Goal: Task Accomplishment & Management: Manage account settings

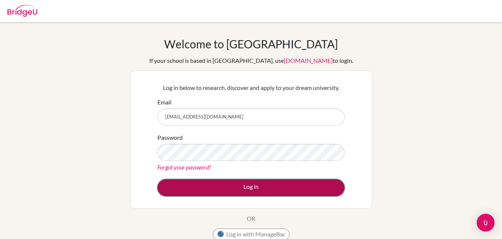
click at [221, 184] on button "Log in" at bounding box center [250, 187] width 187 height 17
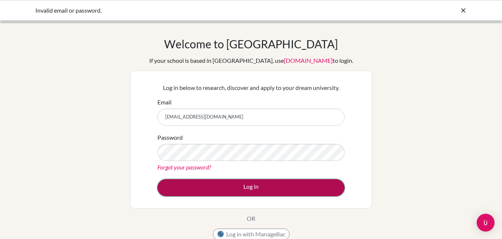
click at [204, 190] on button "Log in" at bounding box center [250, 187] width 187 height 17
click at [222, 186] on button "Log in" at bounding box center [250, 187] width 187 height 17
click at [182, 181] on button "Log in" at bounding box center [250, 187] width 187 height 17
click at [222, 187] on button "Log in" at bounding box center [250, 187] width 187 height 17
click at [244, 194] on button "Log in" at bounding box center [250, 187] width 187 height 17
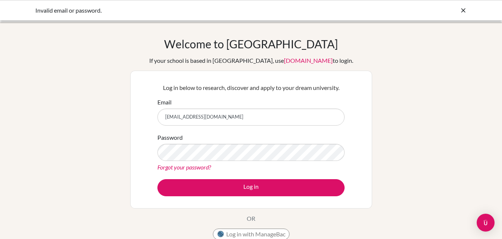
drag, startPoint x: 263, startPoint y: 119, endPoint x: 65, endPoint y: 106, distance: 198.3
click at [157, 109] on input "universityandcareercounsellor@gisu.ac.ug" at bounding box center [250, 117] width 187 height 17
click at [180, 167] on link "Forgot your password?" at bounding box center [184, 167] width 54 height 7
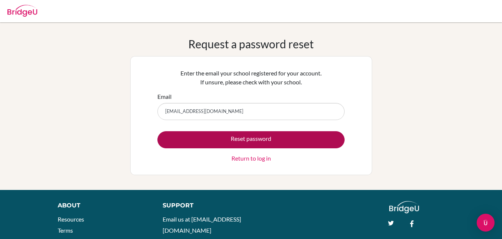
type input "[EMAIL_ADDRESS][DOMAIN_NAME]"
click at [220, 139] on button "Reset password" at bounding box center [250, 139] width 187 height 17
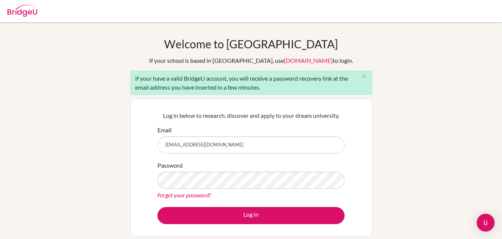
type input "[EMAIL_ADDRESS][DOMAIN_NAME]"
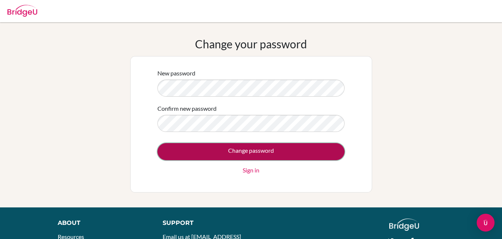
click at [273, 151] on input "Change password" at bounding box center [250, 151] width 187 height 17
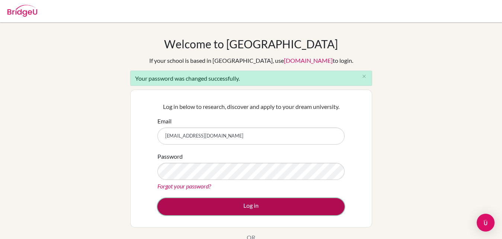
click at [212, 203] on button "Log in" at bounding box center [250, 206] width 187 height 17
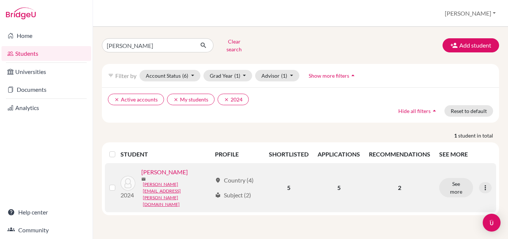
click at [118, 183] on label at bounding box center [118, 183] width 0 height 0
click at [0, 0] on input "checkbox" at bounding box center [0, 0] width 0 height 0
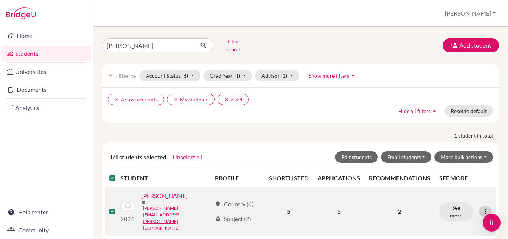
click at [488, 208] on icon at bounding box center [485, 211] width 7 height 7
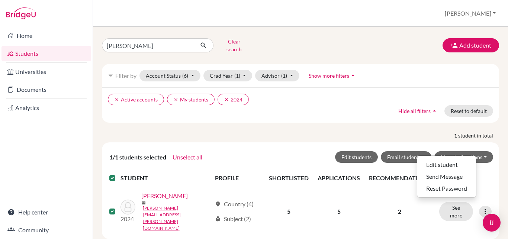
click at [346, 132] on p "1 student in total" at bounding box center [300, 136] width 408 height 8
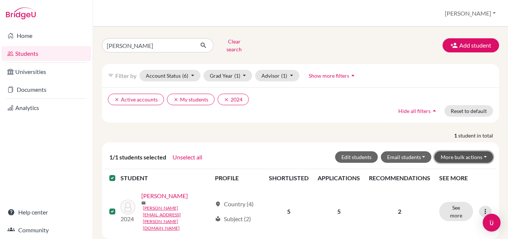
click at [477, 151] on button "More bulk actions" at bounding box center [464, 157] width 59 height 12
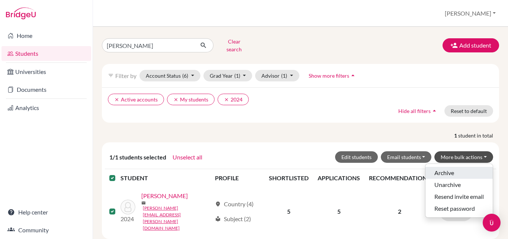
click at [446, 169] on button "Archive" at bounding box center [459, 173] width 67 height 12
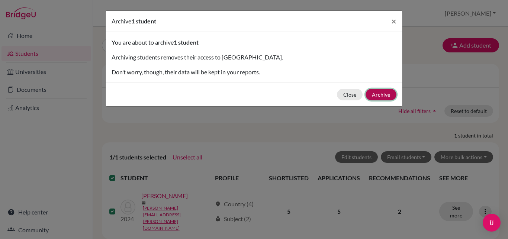
click at [381, 93] on button "Archive" at bounding box center [381, 95] width 31 height 12
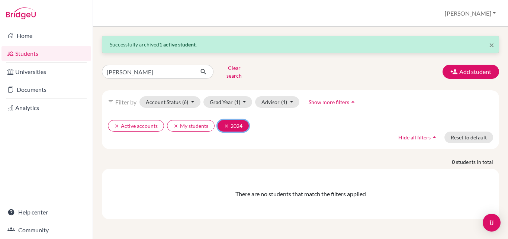
click at [224, 124] on icon "clear" at bounding box center [226, 126] width 5 height 5
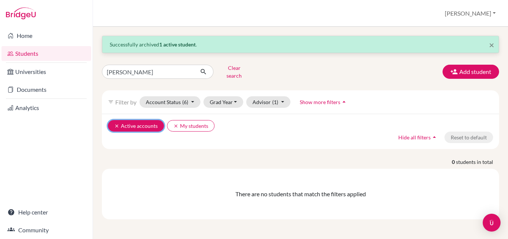
click at [116, 124] on icon "clear" at bounding box center [116, 126] width 5 height 5
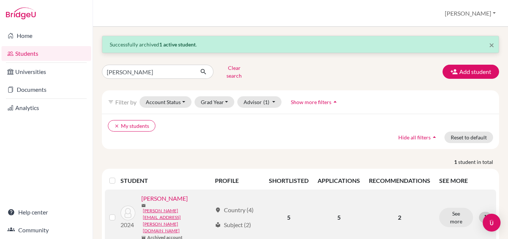
click at [487, 214] on icon at bounding box center [485, 217] width 7 height 7
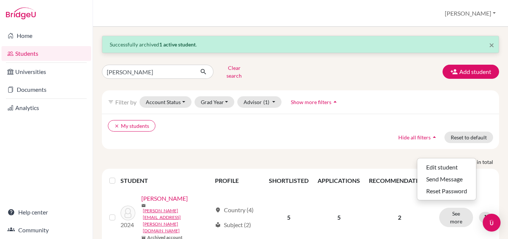
click at [342, 135] on div "clear My students Hide all filters arrow_drop_up Reset to default" at bounding box center [300, 131] width 397 height 35
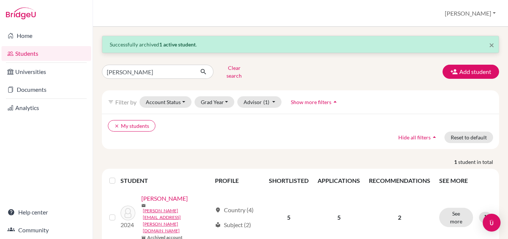
click at [109, 174] on th at bounding box center [113, 181] width 16 height 18
click at [195, 122] on ul "clear My students" at bounding box center [252, 126] width 289 height 12
click at [217, 98] on button "Grad Year" at bounding box center [215, 102] width 40 height 12
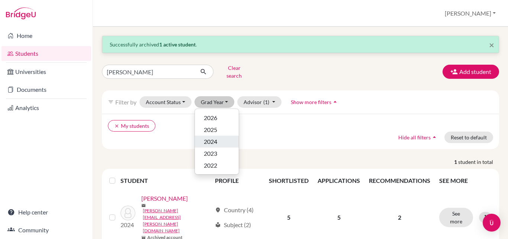
click at [210, 137] on span "2024" at bounding box center [210, 141] width 13 height 9
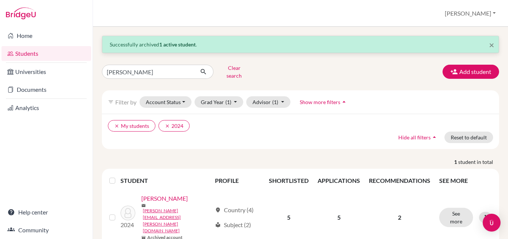
click at [118, 176] on label at bounding box center [118, 176] width 0 height 0
click at [0, 0] on input "checkbox" at bounding box center [0, 0] width 0 height 0
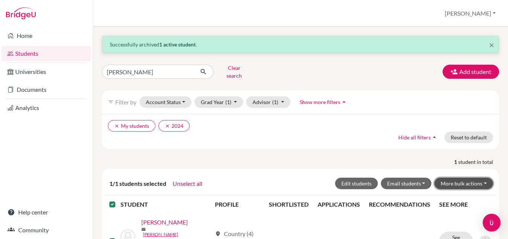
click at [467, 178] on button "More bulk actions" at bounding box center [464, 184] width 59 height 12
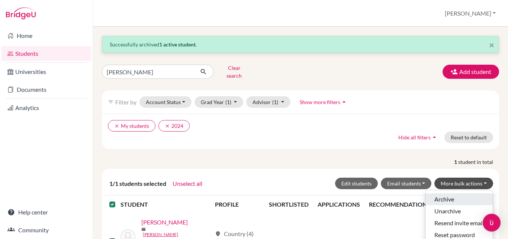
click at [443, 193] on button "Archive" at bounding box center [459, 199] width 67 height 12
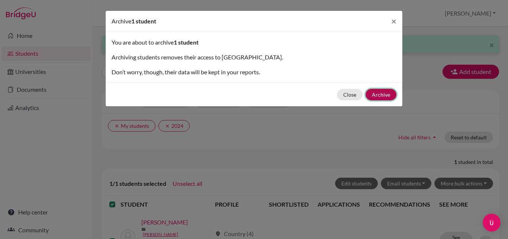
click at [385, 94] on button "Archive" at bounding box center [381, 95] width 31 height 12
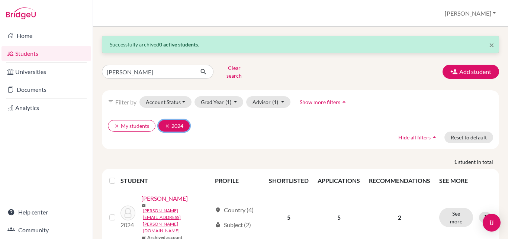
click at [167, 124] on icon "clear" at bounding box center [167, 126] width 5 height 5
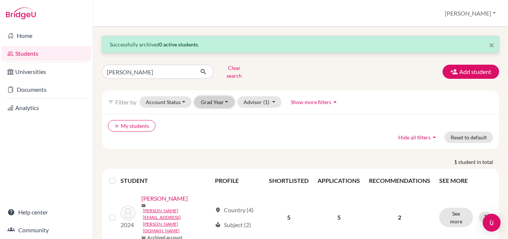
click at [221, 102] on button "Grad Year" at bounding box center [215, 102] width 40 height 12
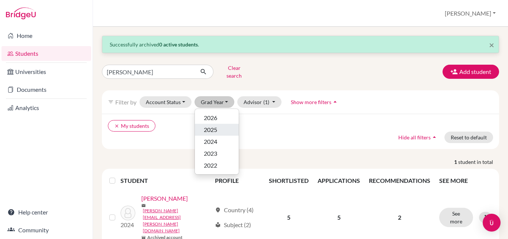
click at [218, 125] on div "2025" at bounding box center [217, 129] width 26 height 9
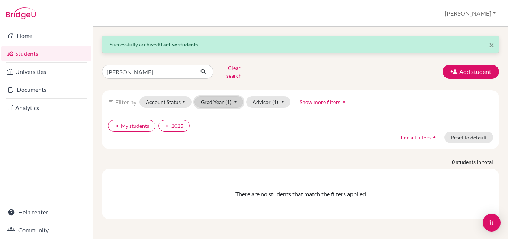
click at [232, 97] on button "Grad Year (1)" at bounding box center [219, 102] width 49 height 12
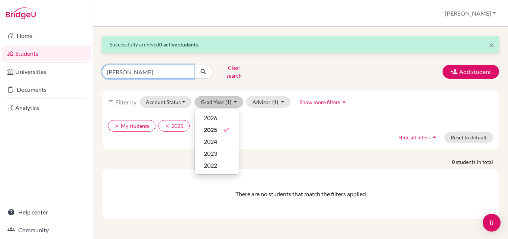
click at [118, 72] on input "khyati" at bounding box center [148, 72] width 92 height 14
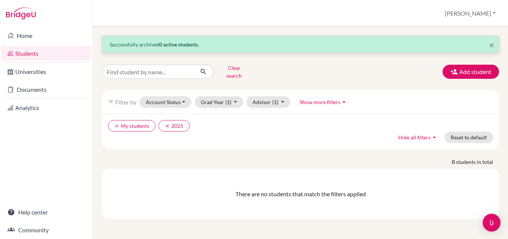
click at [257, 135] on div "clear My students clear 2025 Hide all filters arrow_drop_up Reset to default" at bounding box center [300, 131] width 397 height 35
click at [233, 68] on button "Clear search" at bounding box center [234, 71] width 41 height 19
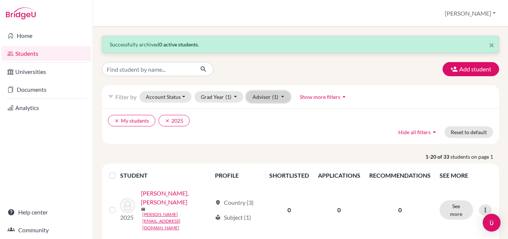
click at [267, 98] on button "Advisor (1)" at bounding box center [268, 97] width 44 height 12
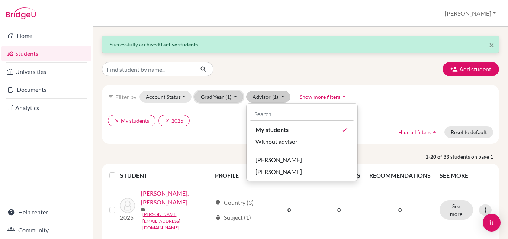
click at [220, 102] on button "Grad Year (1)" at bounding box center [219, 97] width 49 height 12
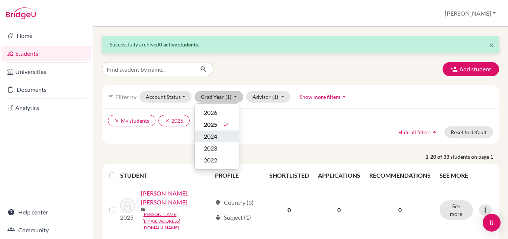
click at [208, 138] on span "2024" at bounding box center [210, 136] width 13 height 9
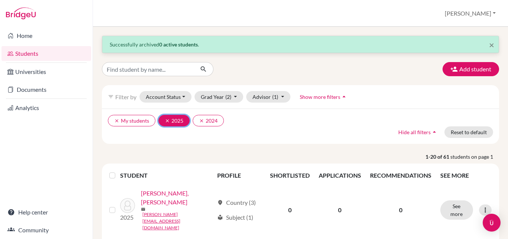
click at [167, 120] on icon "clear" at bounding box center [167, 120] width 5 height 5
click at [118, 171] on label at bounding box center [118, 171] width 0 height 0
click at [0, 0] on input "checkbox" at bounding box center [0, 0] width 0 height 0
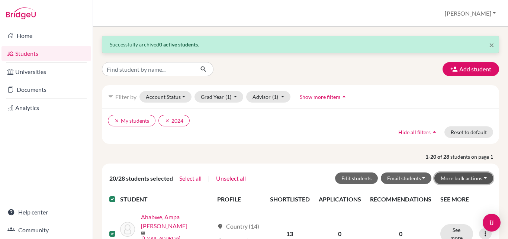
click at [475, 178] on button "More bulk actions" at bounding box center [464, 179] width 59 height 12
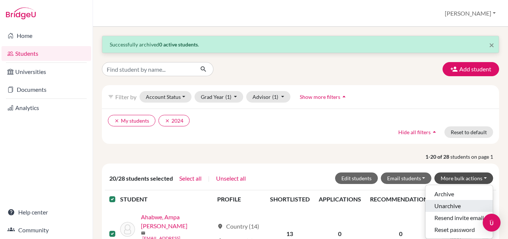
drag, startPoint x: 443, startPoint y: 206, endPoint x: 377, endPoint y: 138, distance: 95.5
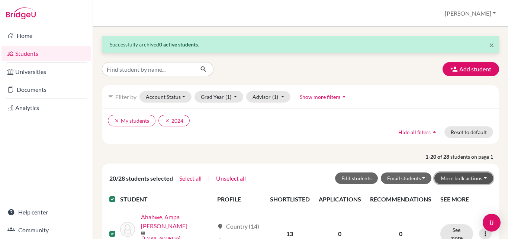
click at [468, 179] on button "More bulk actions" at bounding box center [464, 179] width 59 height 12
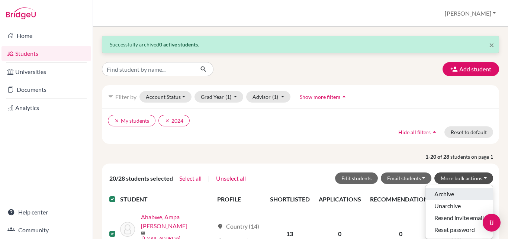
click at [436, 193] on button "Archive" at bounding box center [459, 194] width 67 height 12
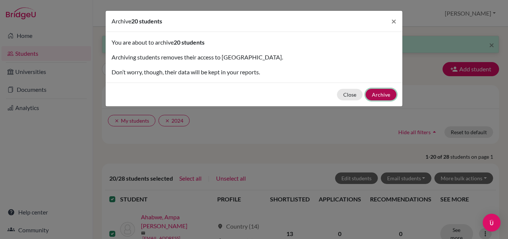
click at [382, 97] on button "Archive" at bounding box center [381, 95] width 31 height 12
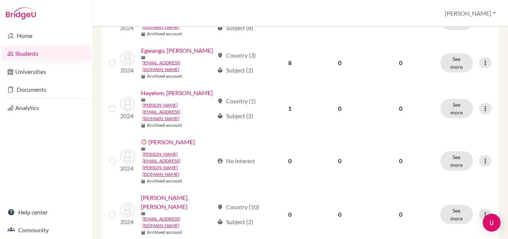
scroll to position [692, 0]
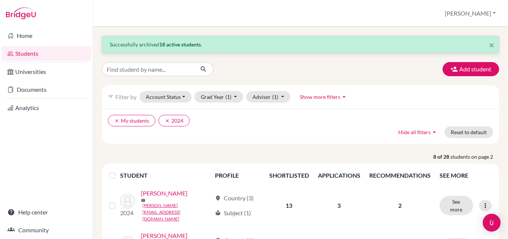
click at [118, 171] on label at bounding box center [118, 171] width 0 height 0
click at [0, 0] on input "checkbox" at bounding box center [0, 0] width 0 height 0
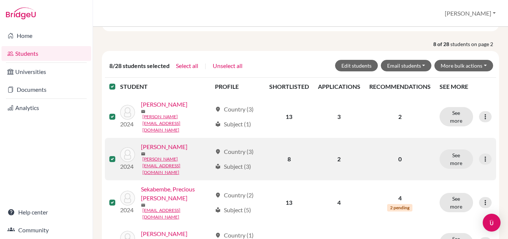
scroll to position [127, 0]
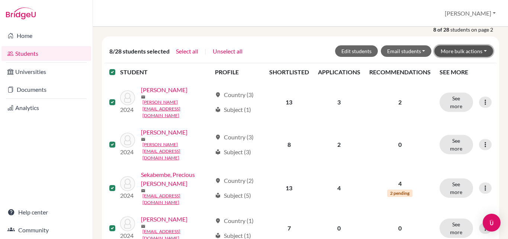
click at [480, 49] on button "More bulk actions" at bounding box center [464, 51] width 59 height 12
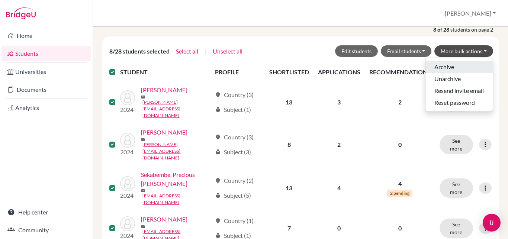
click at [442, 70] on button "Archive" at bounding box center [459, 67] width 67 height 12
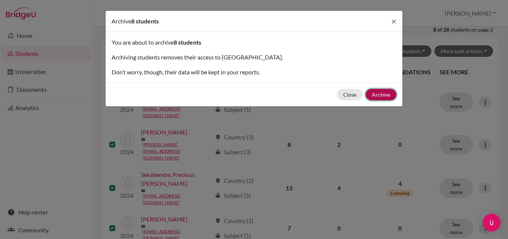
click at [382, 96] on button "Archive" at bounding box center [381, 95] width 31 height 12
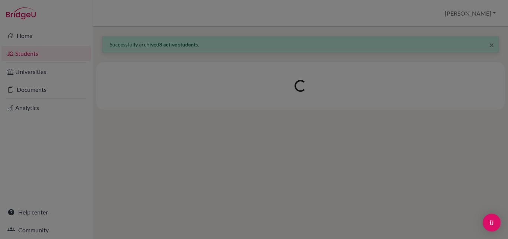
scroll to position [0, 0]
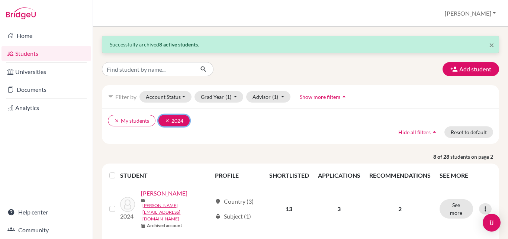
click at [166, 122] on icon "clear" at bounding box center [167, 120] width 5 height 5
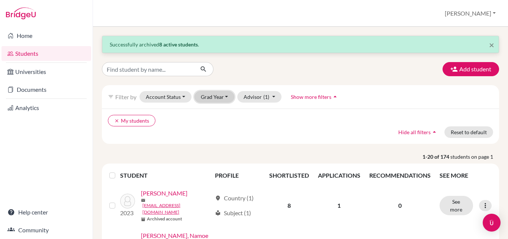
click at [218, 95] on button "Grad Year" at bounding box center [215, 97] width 40 height 12
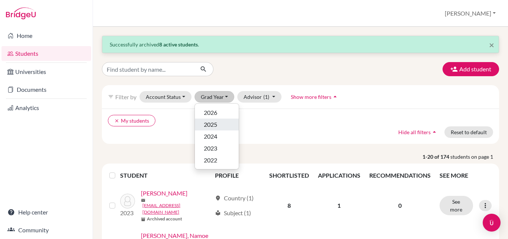
click at [214, 128] on span "2025" at bounding box center [210, 124] width 13 height 9
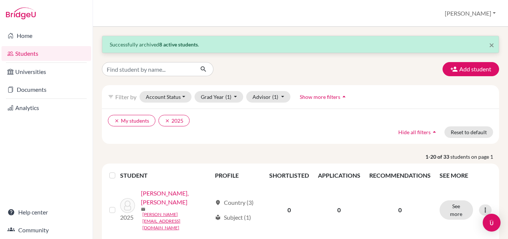
click at [118, 171] on label at bounding box center [118, 171] width 0 height 0
click at [0, 0] on input "checkbox" at bounding box center [0, 0] width 0 height 0
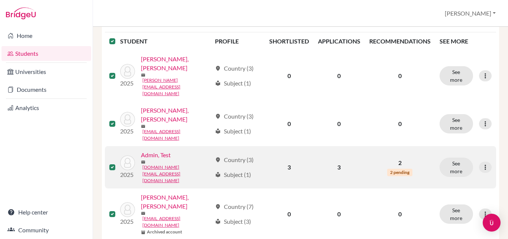
scroll to position [212, 0]
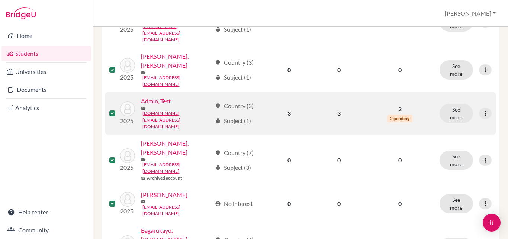
click at [118, 109] on label at bounding box center [118, 109] width 0 height 0
click at [0, 0] on input "checkbox" at bounding box center [0, 0] width 0 height 0
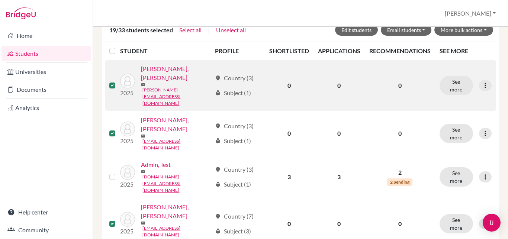
scroll to position [125, 0]
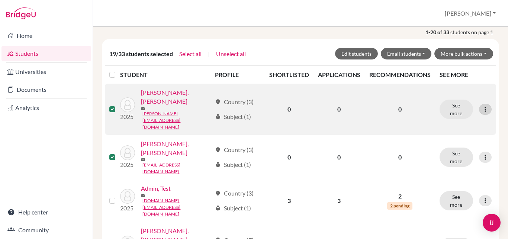
click at [482, 106] on icon at bounding box center [485, 109] width 7 height 7
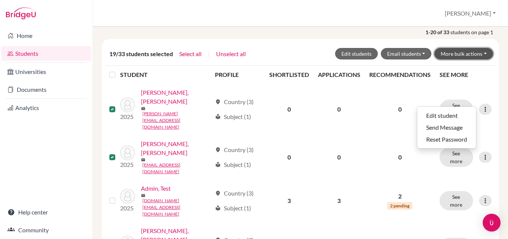
click at [472, 55] on button "More bulk actions" at bounding box center [464, 54] width 59 height 12
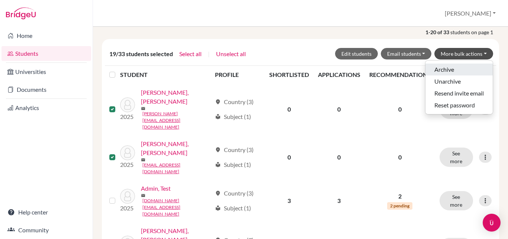
click at [442, 70] on button "Archive" at bounding box center [459, 70] width 67 height 12
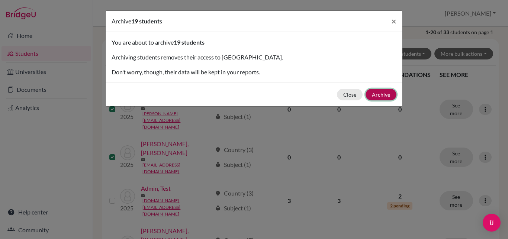
click at [384, 95] on button "Archive" at bounding box center [381, 95] width 31 height 12
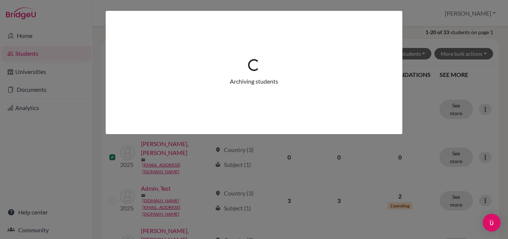
scroll to position [0, 0]
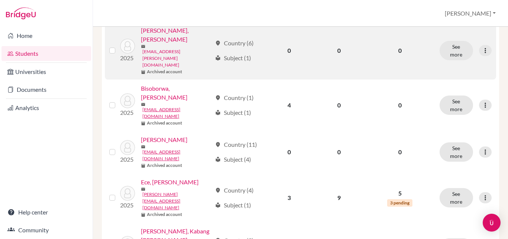
scroll to position [672, 0]
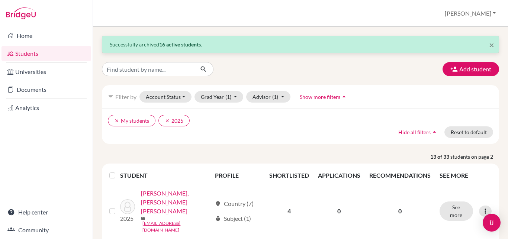
click at [118, 171] on label at bounding box center [118, 171] width 0 height 0
click at [0, 0] on input "checkbox" at bounding box center [0, 0] width 0 height 0
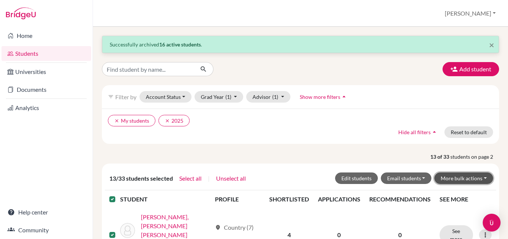
click at [474, 175] on button "More bulk actions" at bounding box center [464, 179] width 59 height 12
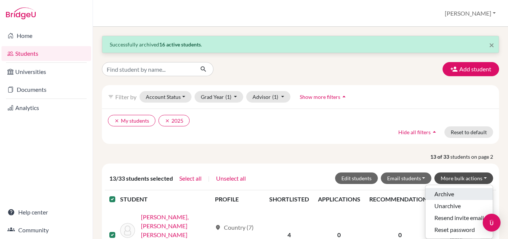
click at [443, 195] on button "Archive" at bounding box center [459, 194] width 67 height 12
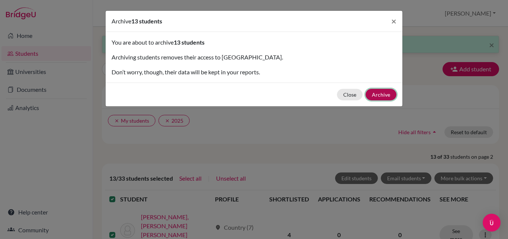
click at [385, 94] on button "Archive" at bounding box center [381, 95] width 31 height 12
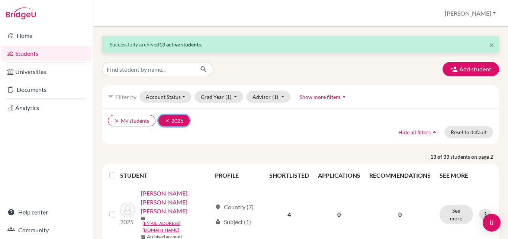
click at [166, 123] on icon "clear" at bounding box center [167, 120] width 5 height 5
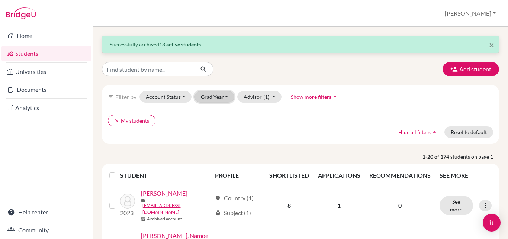
click at [219, 97] on button "Grad Year" at bounding box center [215, 97] width 40 height 12
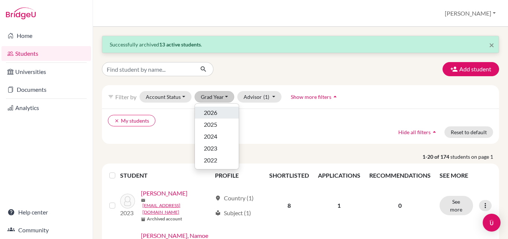
click at [212, 110] on span "2026" at bounding box center [210, 112] width 13 height 9
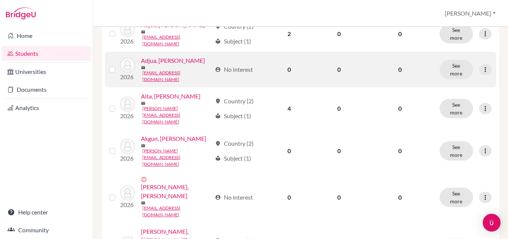
scroll to position [212, 0]
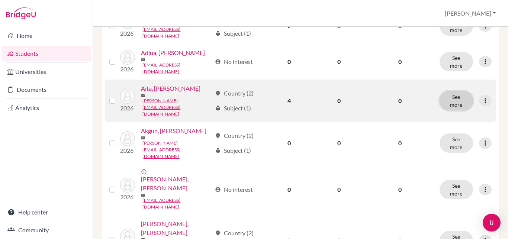
click at [448, 91] on button "See more" at bounding box center [456, 100] width 33 height 19
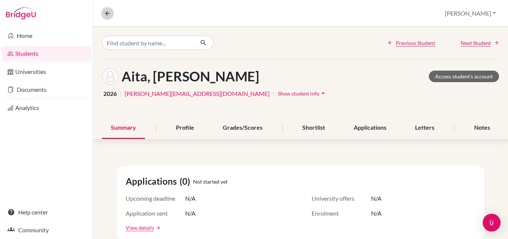
click at [105, 9] on button at bounding box center [107, 13] width 11 height 11
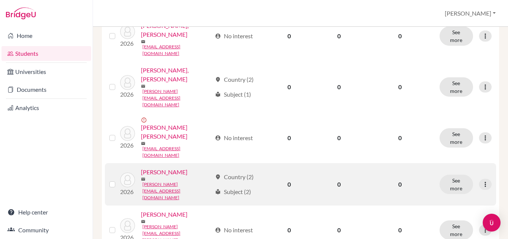
scroll to position [297, 0]
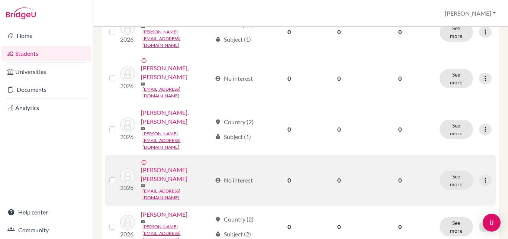
click at [118, 176] on label at bounding box center [118, 176] width 0 height 0
click at [0, 0] on input "checkbox" at bounding box center [0, 0] width 0 height 0
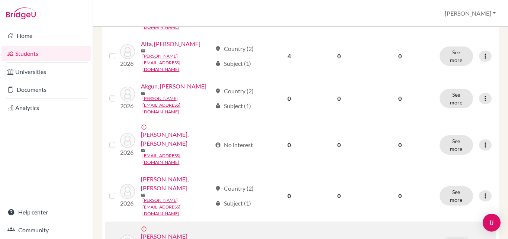
scroll to position [236, 0]
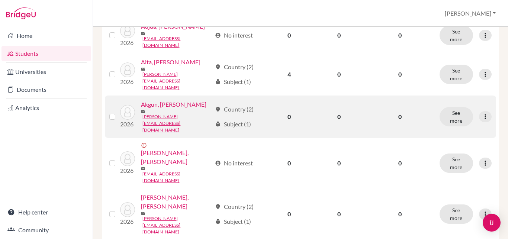
click at [118, 112] on label at bounding box center [118, 112] width 0 height 0
click at [0, 0] on input "checkbox" at bounding box center [0, 0] width 0 height 0
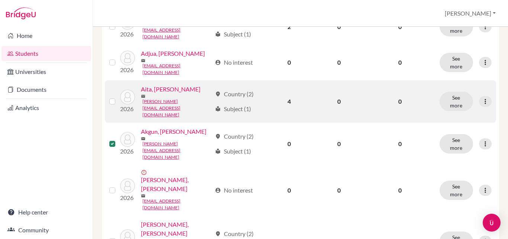
scroll to position [193, 0]
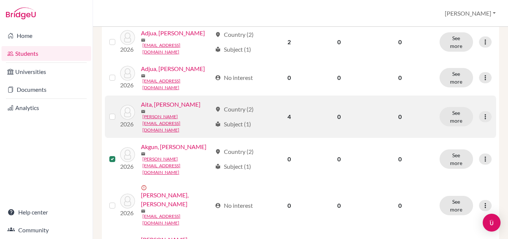
click at [118, 112] on label at bounding box center [118, 112] width 0 height 0
click at [0, 0] on input "checkbox" at bounding box center [0, 0] width 0 height 0
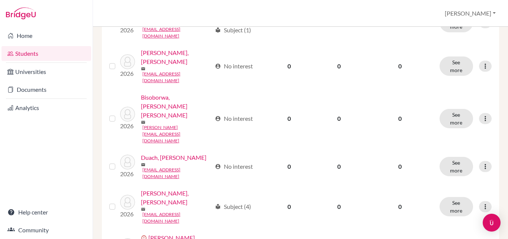
scroll to position [618, 0]
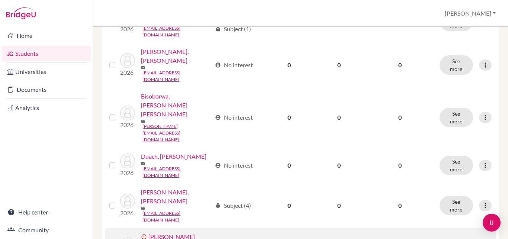
click at [0, 0] on input "checkbox" at bounding box center [0, 0] width 0 height 0
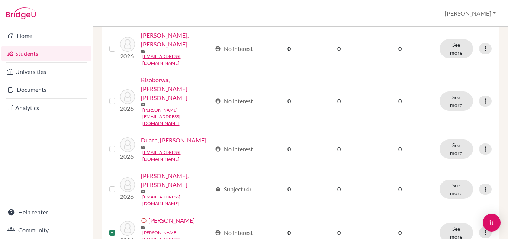
scroll to position [649, 0]
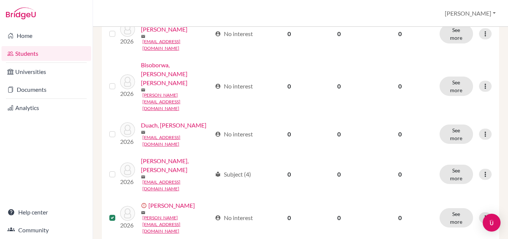
click at [0, 0] on input "checkbox" at bounding box center [0, 0] width 0 height 0
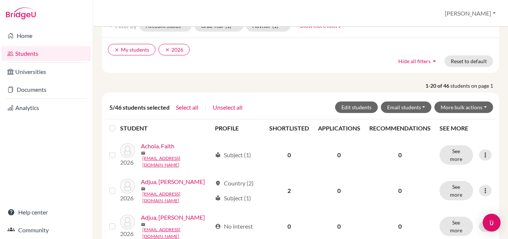
scroll to position [13, 0]
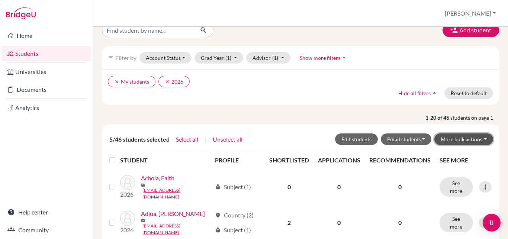
click at [480, 138] on button "More bulk actions" at bounding box center [464, 140] width 59 height 12
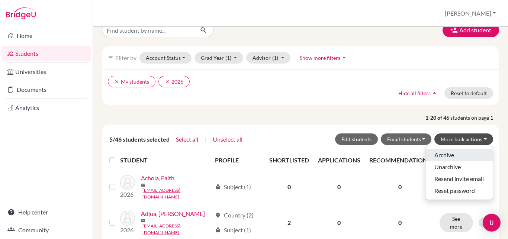
click at [445, 152] on button "Archive" at bounding box center [459, 155] width 67 height 12
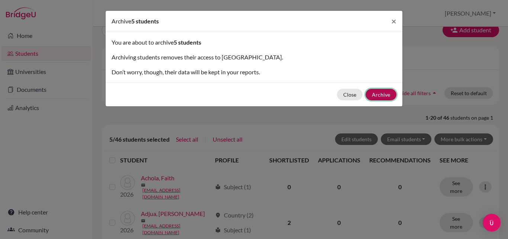
click at [386, 93] on button "Archive" at bounding box center [381, 95] width 31 height 12
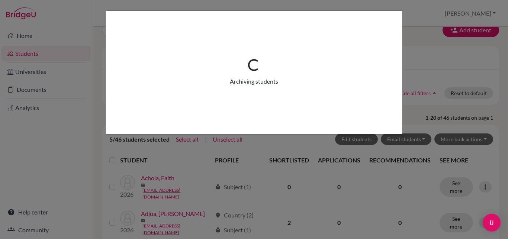
scroll to position [0, 0]
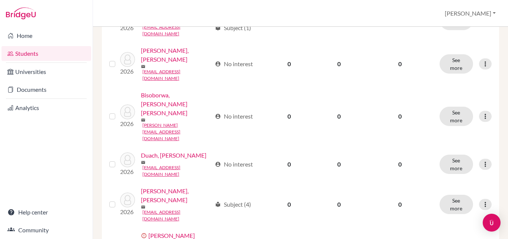
scroll to position [651, 0]
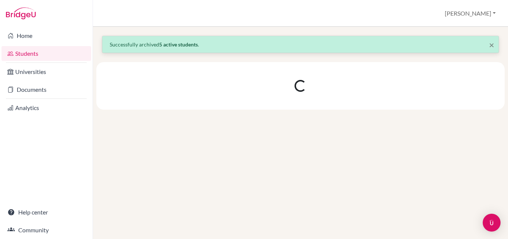
scroll to position [0, 0]
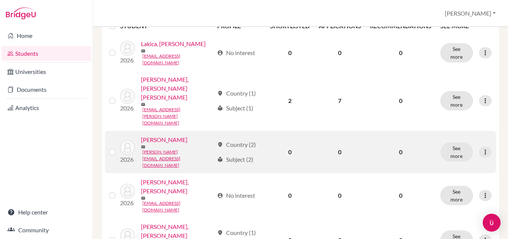
scroll to position [170, 0]
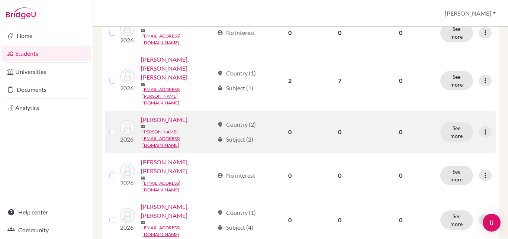
click at [118, 128] on label at bounding box center [118, 128] width 0 height 0
click at [0, 0] on input "checkbox" at bounding box center [0, 0] width 0 height 0
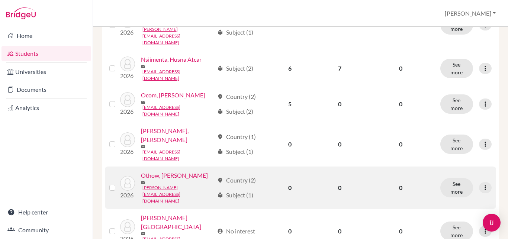
scroll to position [677, 0]
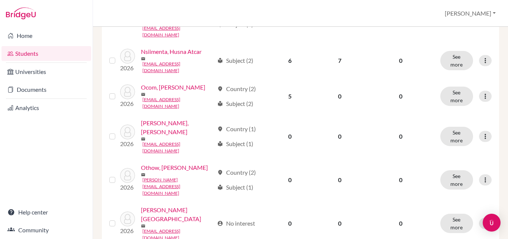
click at [0, 0] on input "checkbox" at bounding box center [0, 0] width 0 height 0
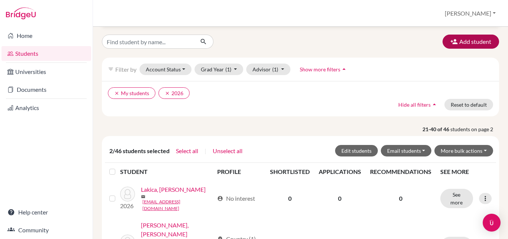
scroll to position [0, 0]
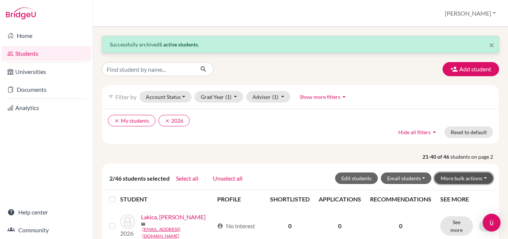
click at [478, 175] on button "More bulk actions" at bounding box center [464, 179] width 59 height 12
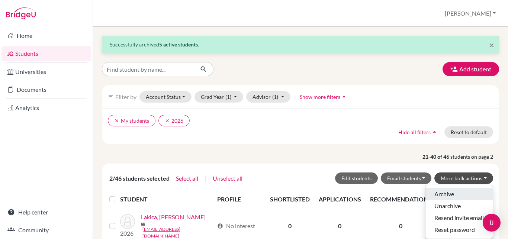
click at [435, 193] on button "Archive" at bounding box center [459, 194] width 67 height 12
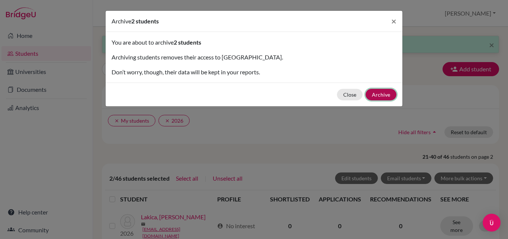
click at [378, 90] on button "Archive" at bounding box center [381, 95] width 31 height 12
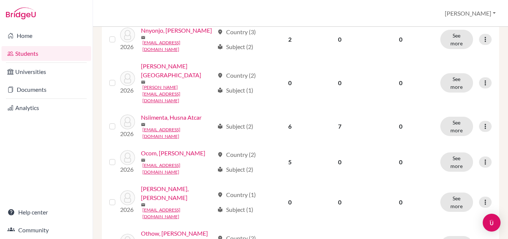
scroll to position [660, 0]
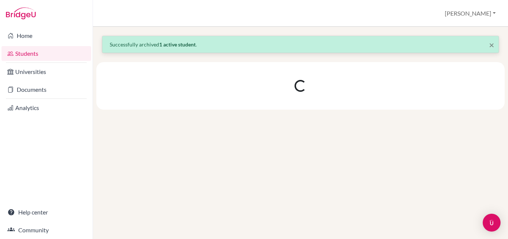
scroll to position [0, 0]
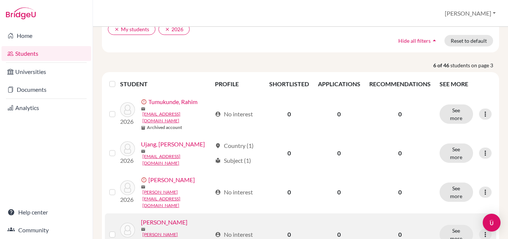
scroll to position [85, 0]
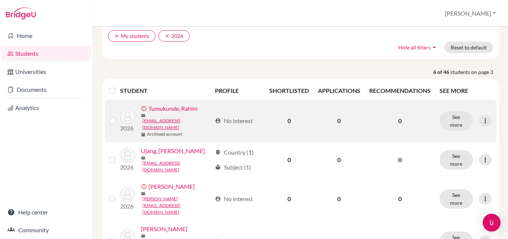
click at [118, 116] on label at bounding box center [118, 116] width 0 height 0
click at [0, 0] on input "checkbox" at bounding box center [0, 0] width 0 height 0
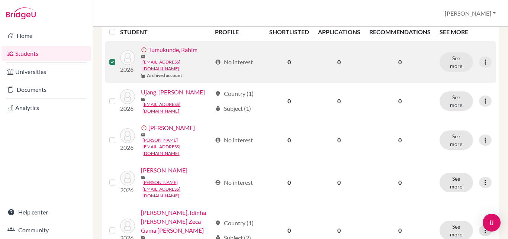
scroll to position [170, 0]
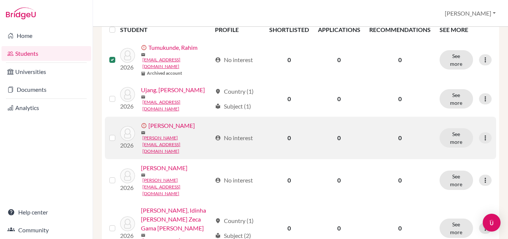
click at [118, 134] on label at bounding box center [118, 134] width 0 height 0
click at [0, 0] on input "checkbox" at bounding box center [0, 0] width 0 height 0
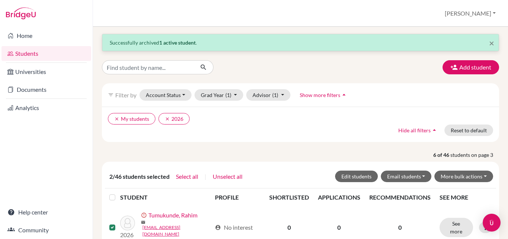
scroll to position [0, 0]
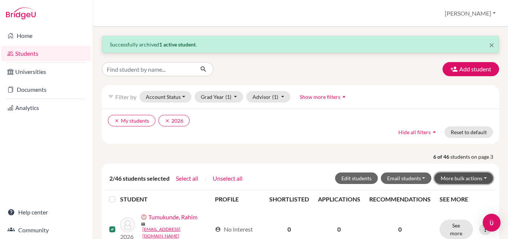
click at [481, 177] on button "More bulk actions" at bounding box center [464, 179] width 59 height 12
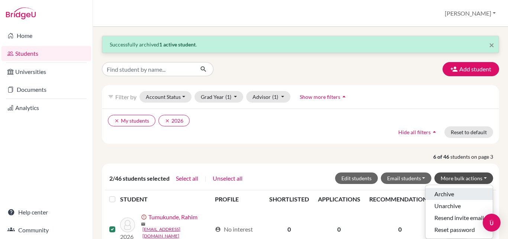
click at [437, 195] on button "Archive" at bounding box center [459, 194] width 67 height 12
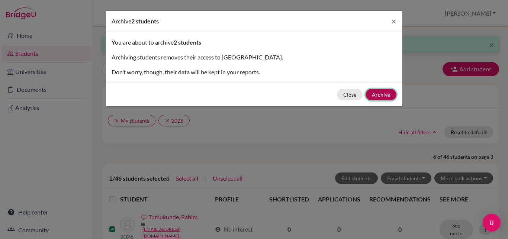
click at [380, 97] on button "Archive" at bounding box center [381, 95] width 31 height 12
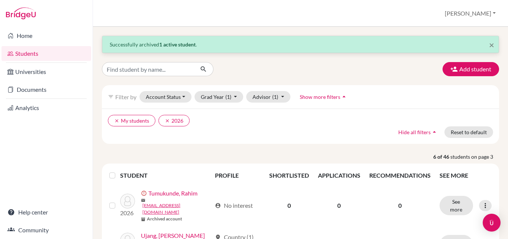
click at [335, 95] on span "Show more filters" at bounding box center [320, 97] width 41 height 6
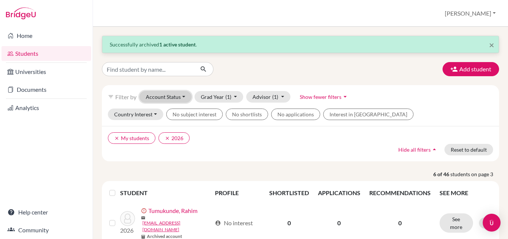
click at [171, 98] on button "Account Status" at bounding box center [166, 97] width 52 height 12
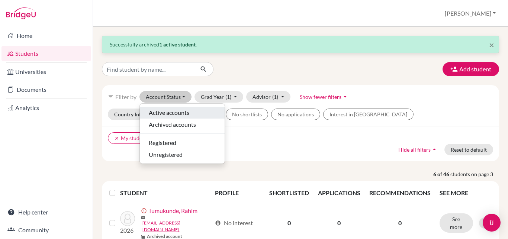
click at [177, 113] on span "Active accounts" at bounding box center [169, 112] width 41 height 9
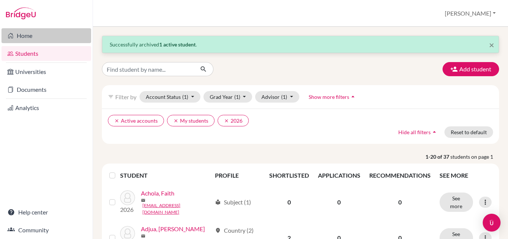
click at [22, 38] on link "Home" at bounding box center [46, 35] width 90 height 15
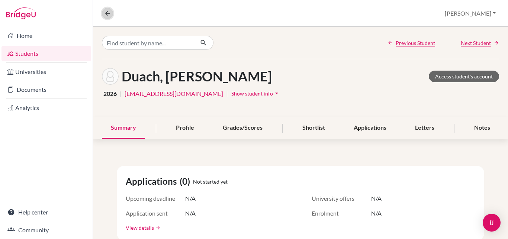
click at [108, 11] on icon at bounding box center [107, 13] width 7 height 7
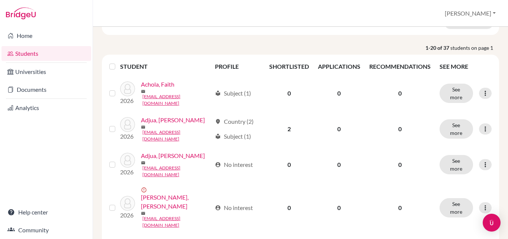
scroll to position [85, 0]
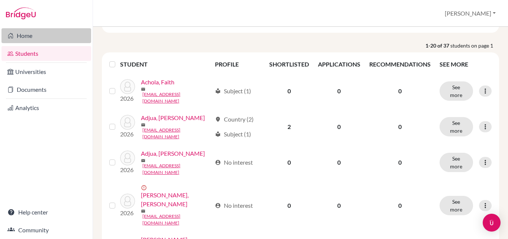
click at [20, 37] on link "Home" at bounding box center [46, 35] width 90 height 15
